Goal: Navigation & Orientation: Locate item on page

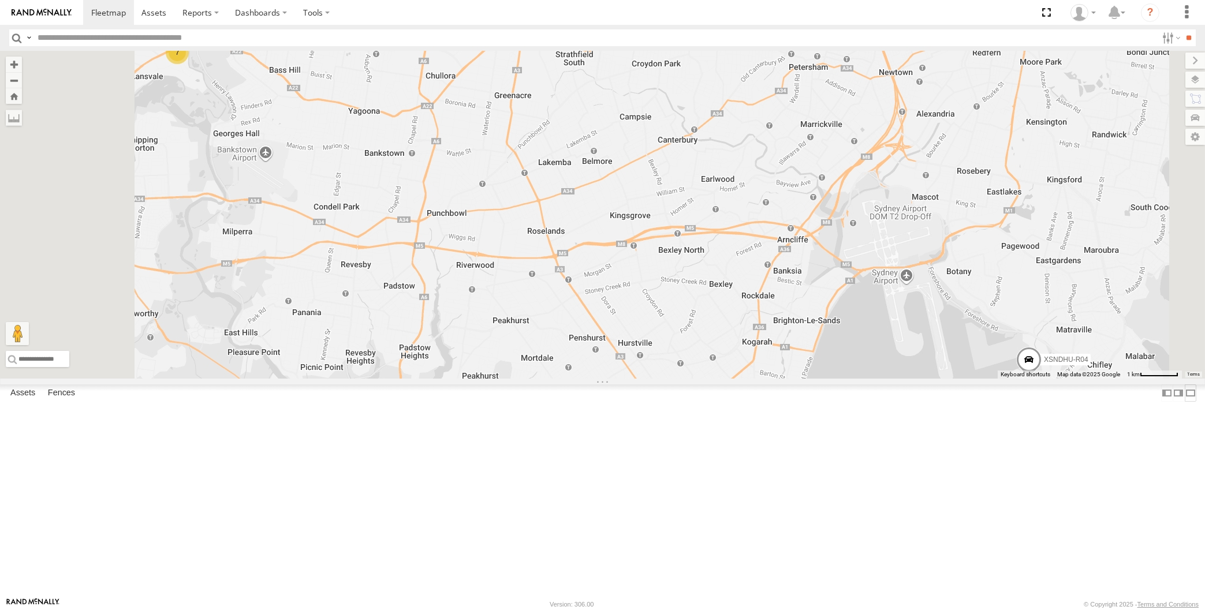
click at [1185, 401] on label at bounding box center [1191, 393] width 12 height 17
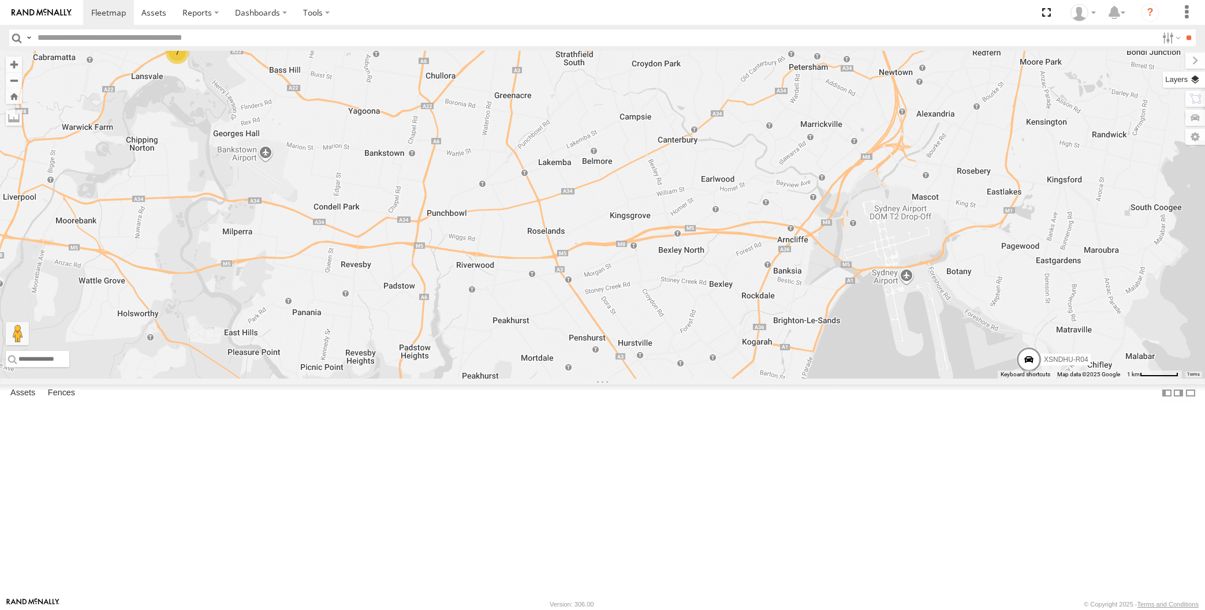
click at [1196, 84] on label at bounding box center [1184, 80] width 42 height 16
click at [0, 0] on span "Basemaps" at bounding box center [0, 0] width 0 height 0
click at [0, 0] on span "Satellite + Roadmap" at bounding box center [0, 0] width 0 height 0
click at [0, 0] on span "Overlays" at bounding box center [0, 0] width 0 height 0
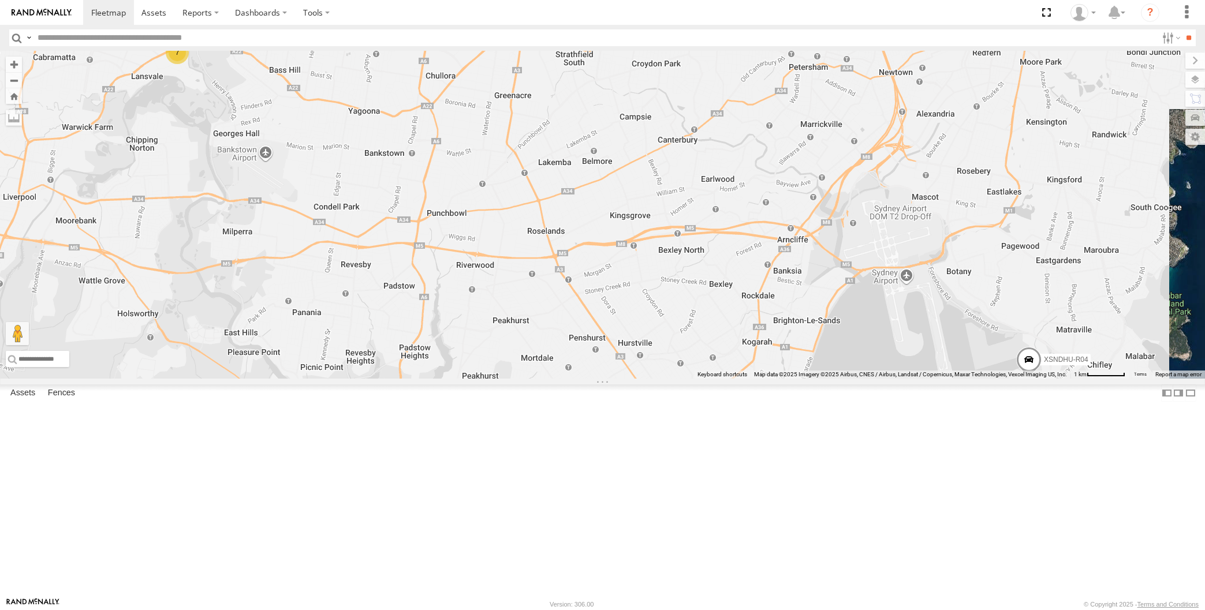
click at [0, 0] on span "Traffic" at bounding box center [0, 0] width 0 height 0
click at [1166, 59] on label at bounding box center [1185, 61] width 39 height 16
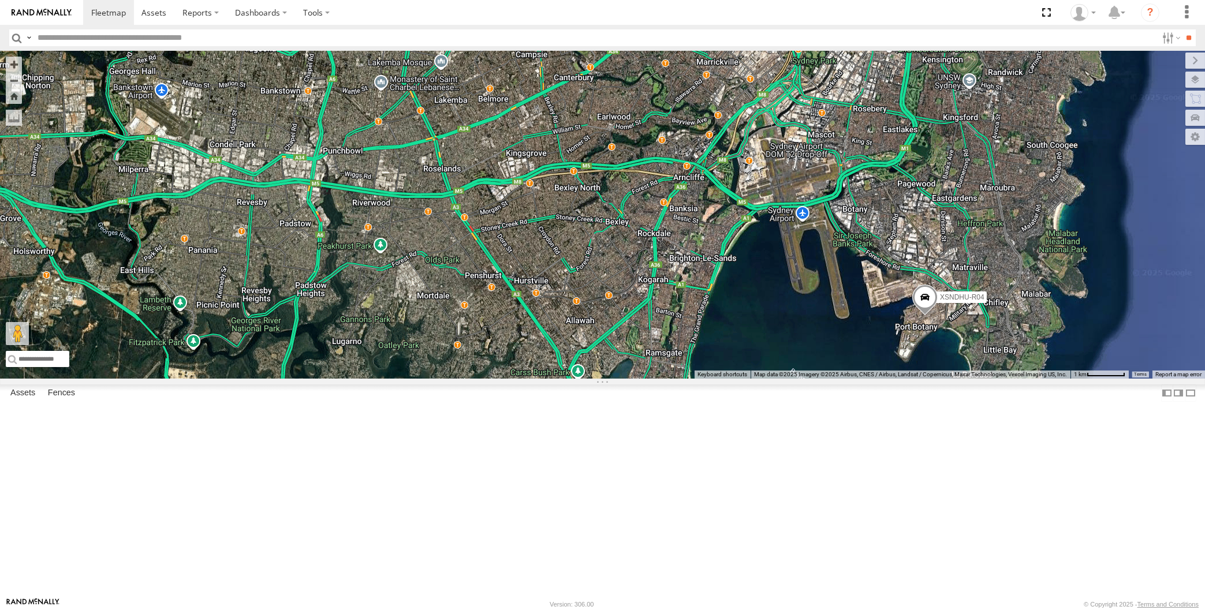
drag, startPoint x: 695, startPoint y: 424, endPoint x: 736, endPoint y: 427, distance: 41.1
click at [736, 379] on div "XSNDHU-R04 7" at bounding box center [602, 215] width 1205 height 328
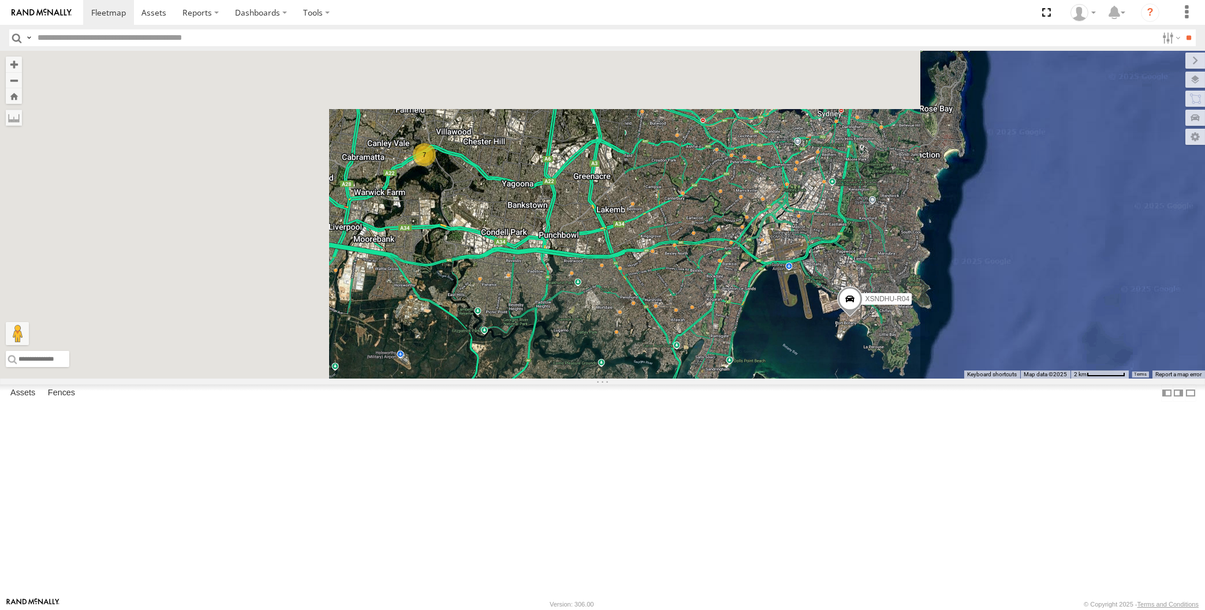
click at [733, 379] on div "XSNDHU-R04 7" at bounding box center [602, 215] width 1205 height 328
